Goal: Information Seeking & Learning: Learn about a topic

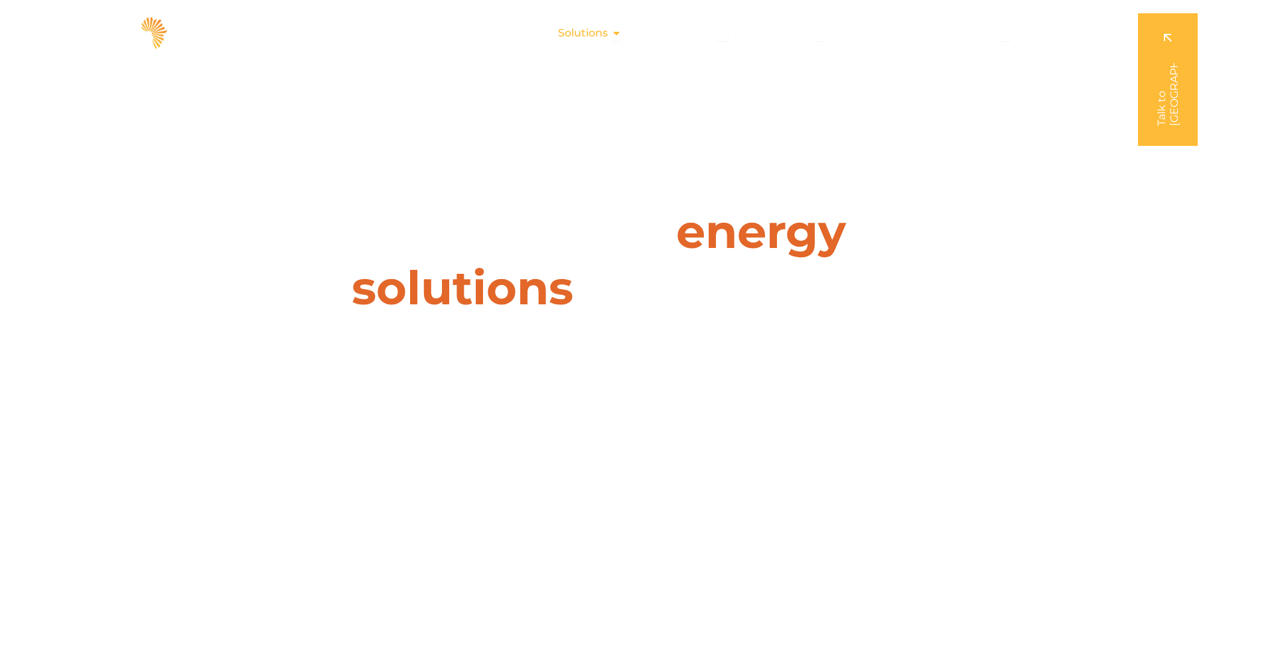
click at [590, 34] on span "Solutions" at bounding box center [583, 33] width 50 height 16
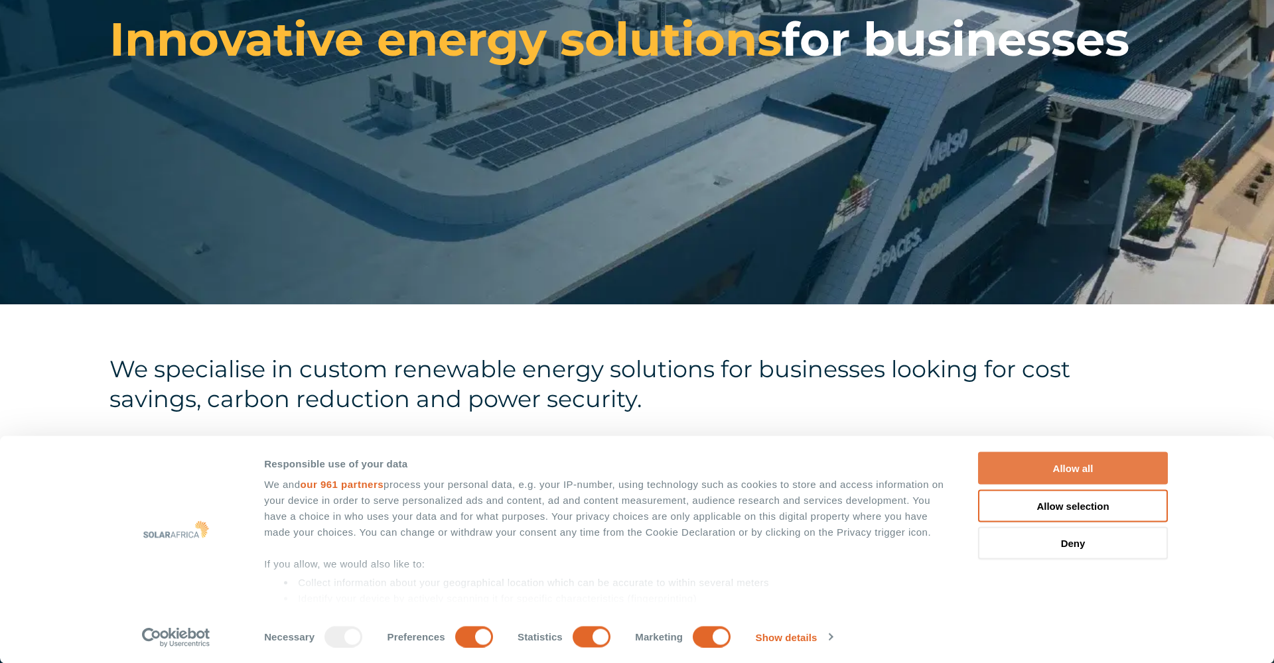
scroll to position [232, 0]
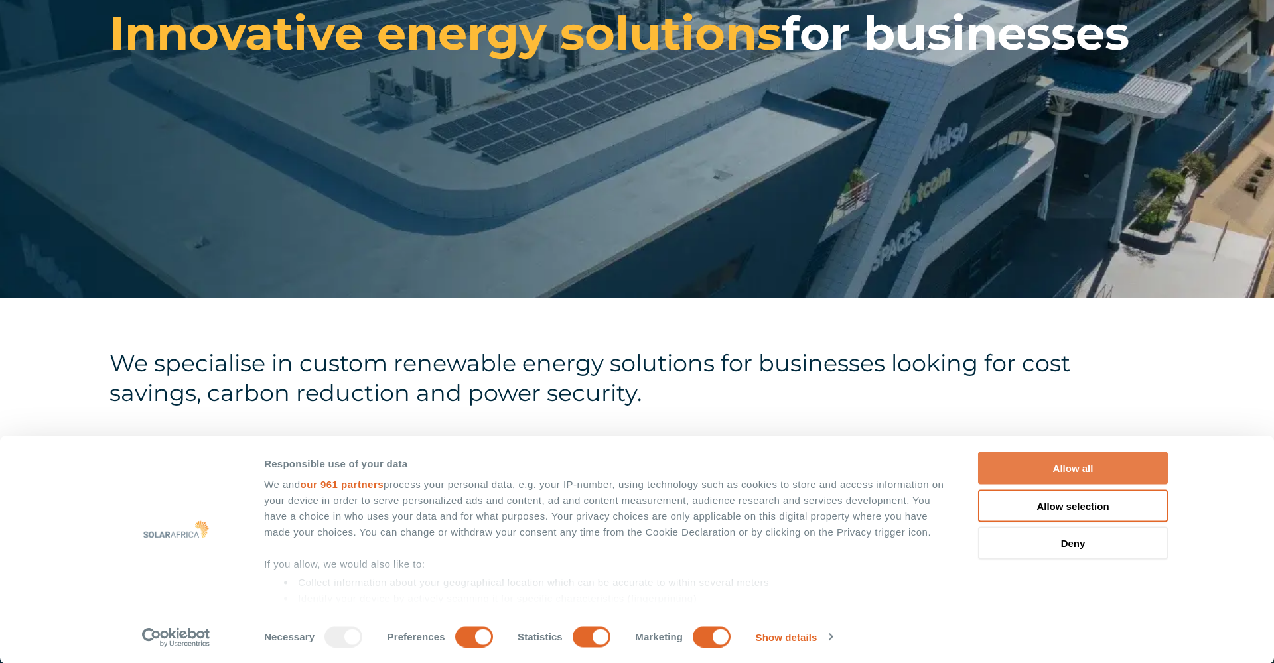
click at [1059, 466] on button "Allow all" at bounding box center [1073, 468] width 190 height 33
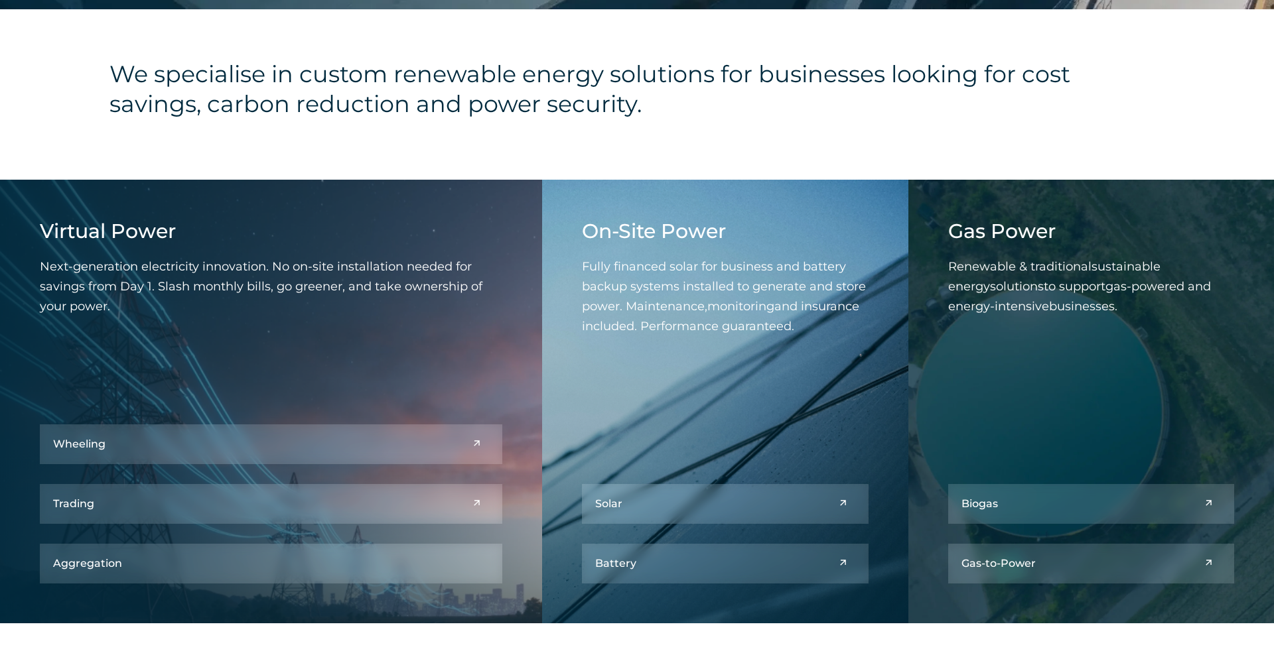
scroll to position [527, 0]
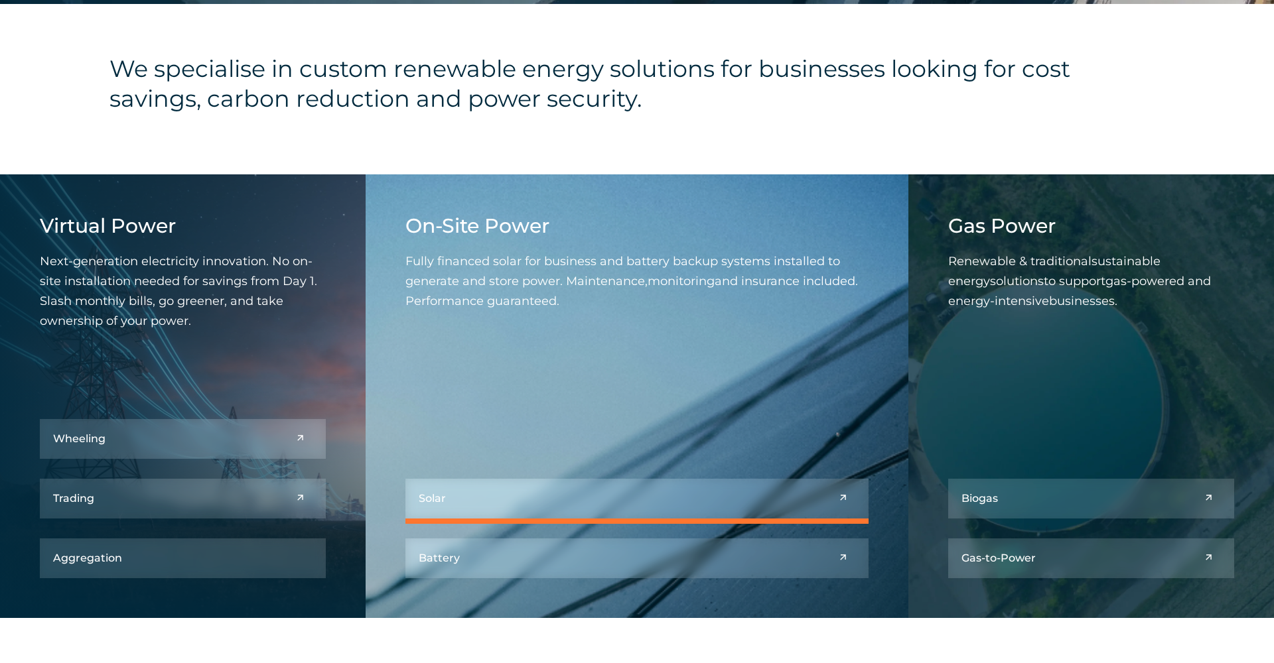
click at [680, 500] on link at bounding box center [636, 499] width 462 height 40
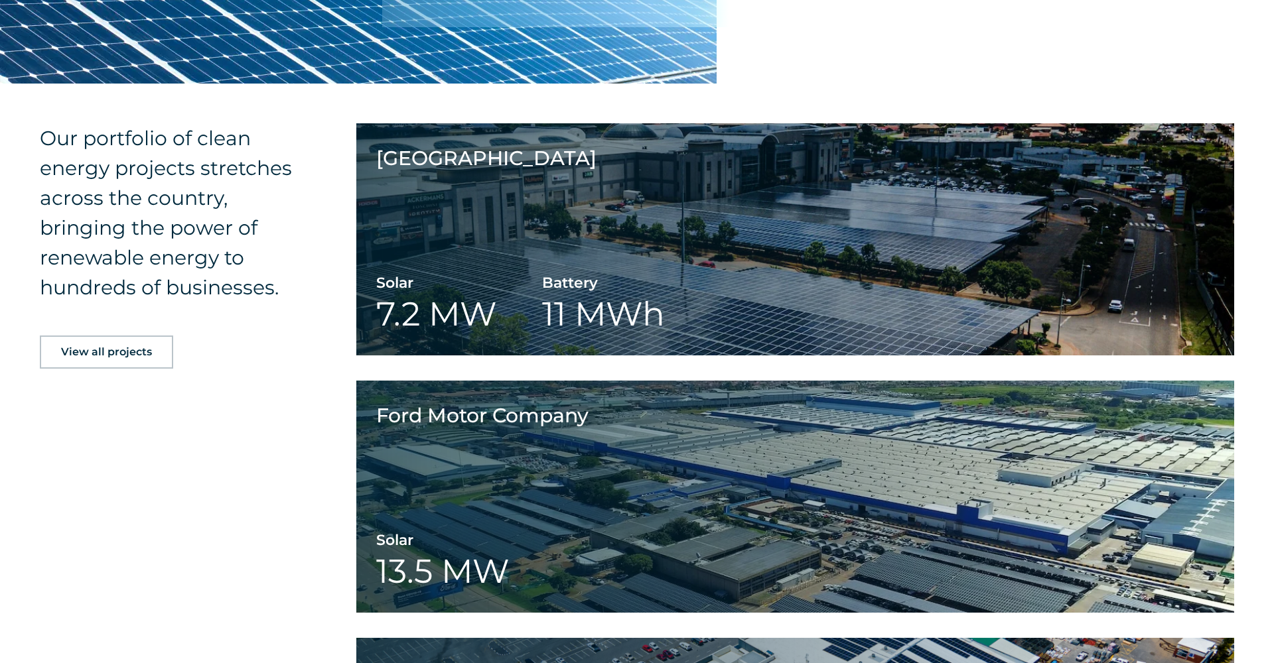
scroll to position [2900, 0]
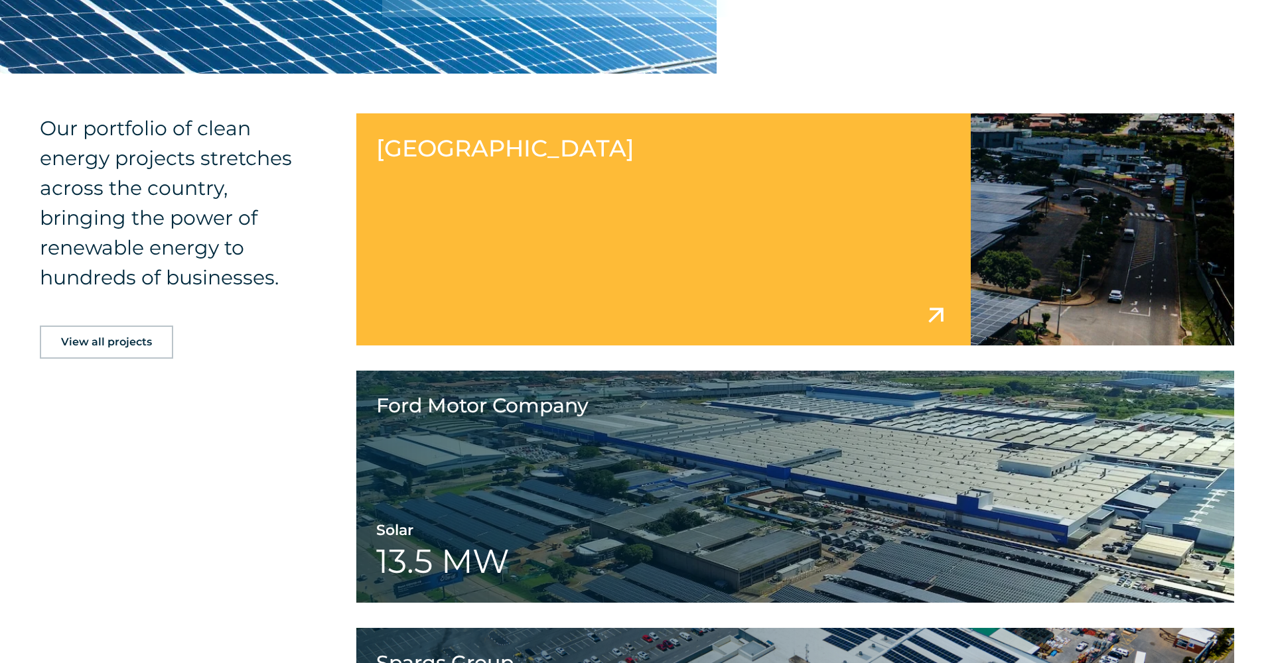
click at [508, 312] on link at bounding box center [795, 229] width 878 height 232
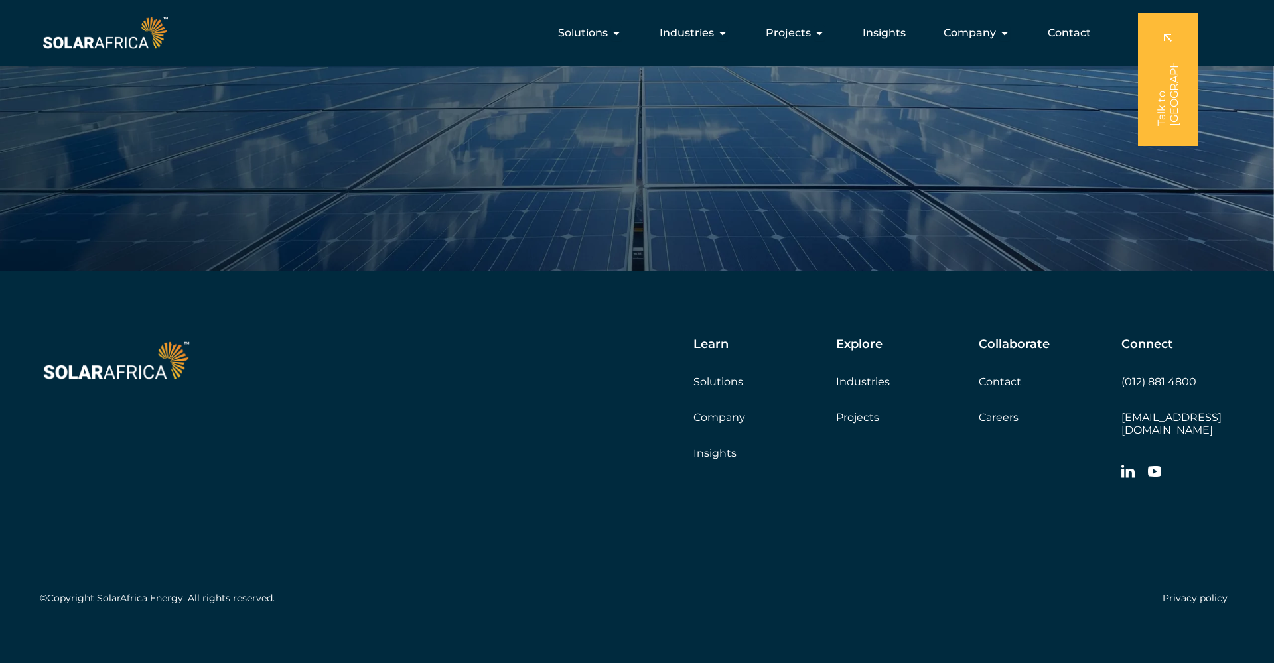
scroll to position [5494, 0]
click at [868, 419] on link "Projects" at bounding box center [857, 418] width 43 height 13
